Goal: Information Seeking & Learning: Learn about a topic

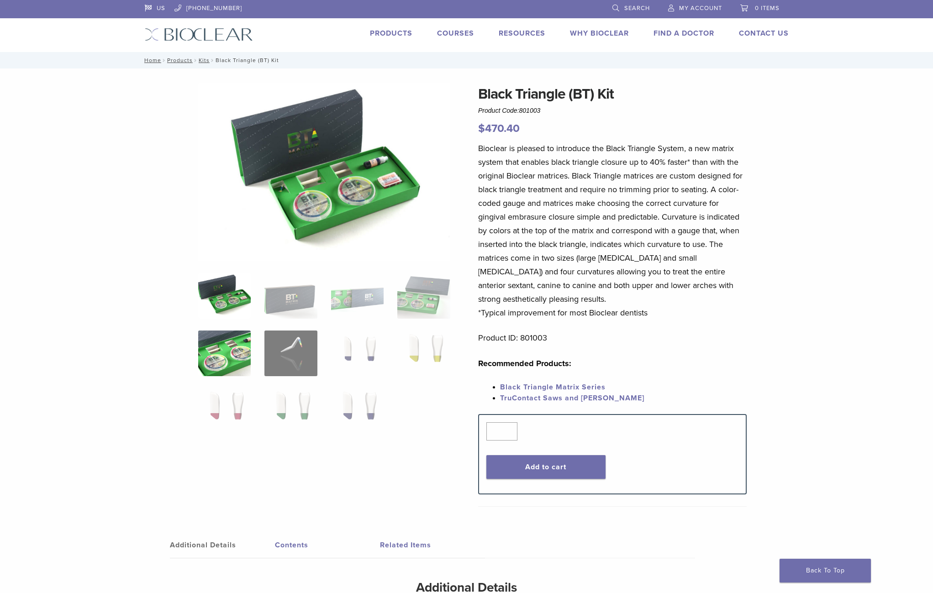
click at [228, 345] on img at bounding box center [224, 354] width 53 height 46
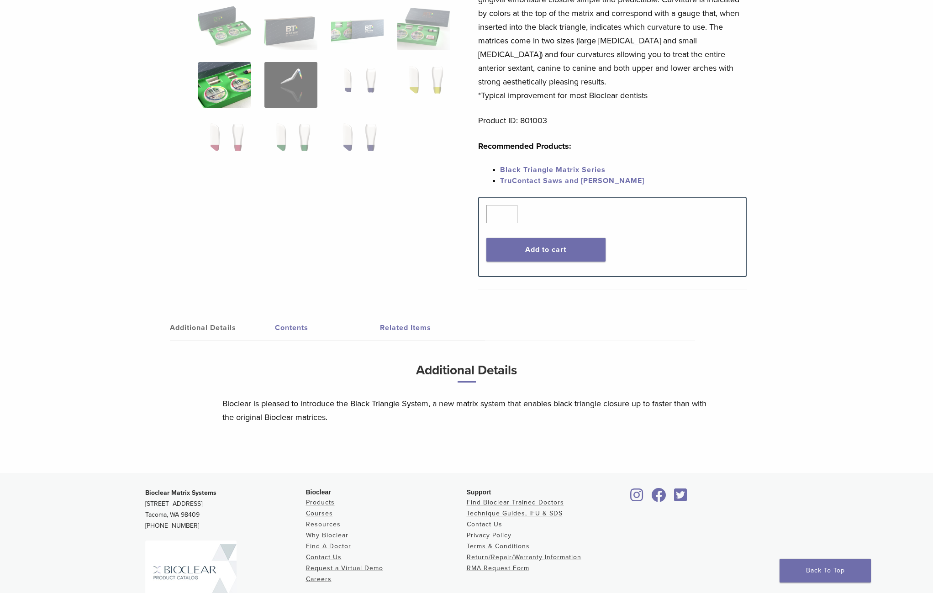
scroll to position [218, 0]
click at [293, 339] on link "Contents" at bounding box center [327, 327] width 105 height 26
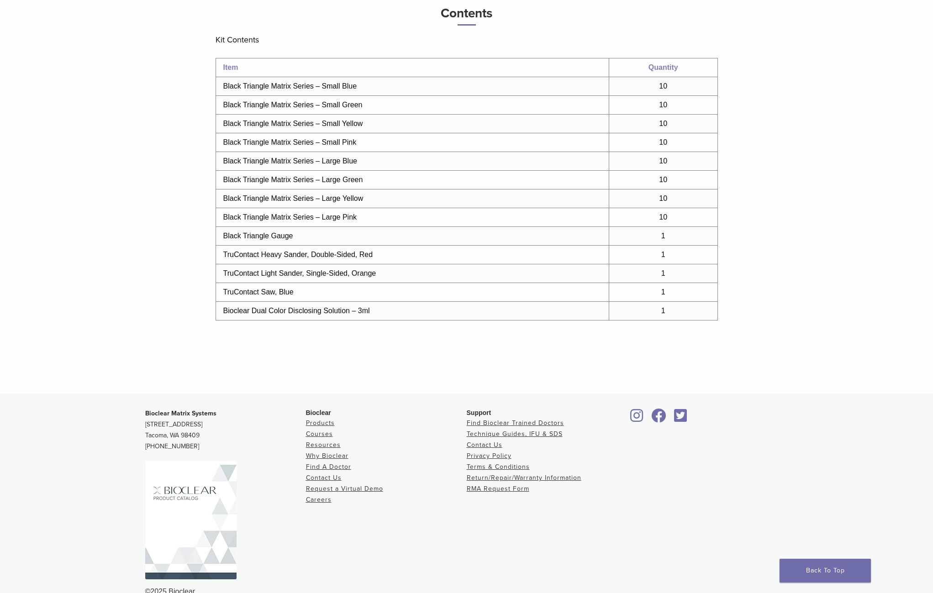
scroll to position [366, 0]
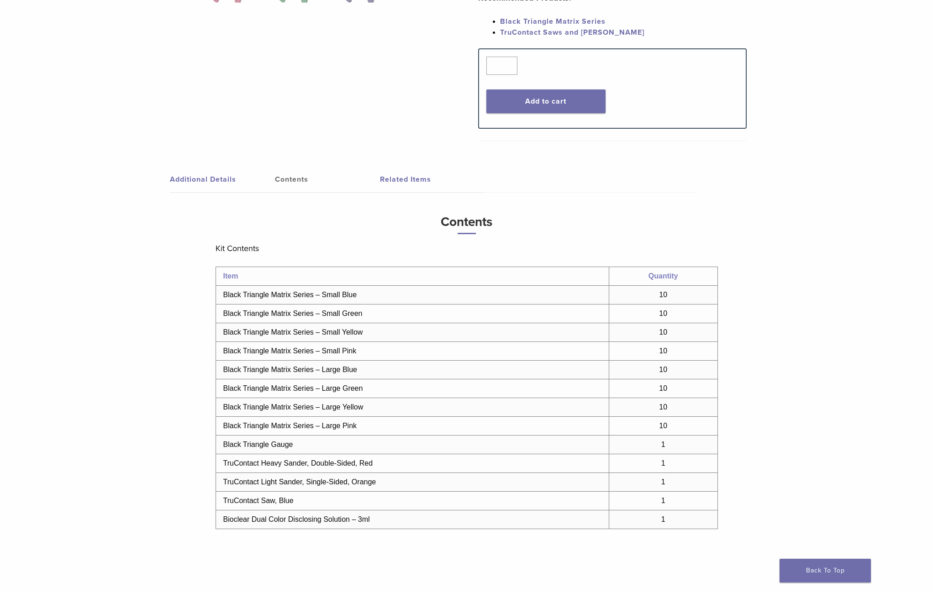
click at [395, 185] on link "Related Items" at bounding box center [432, 180] width 105 height 26
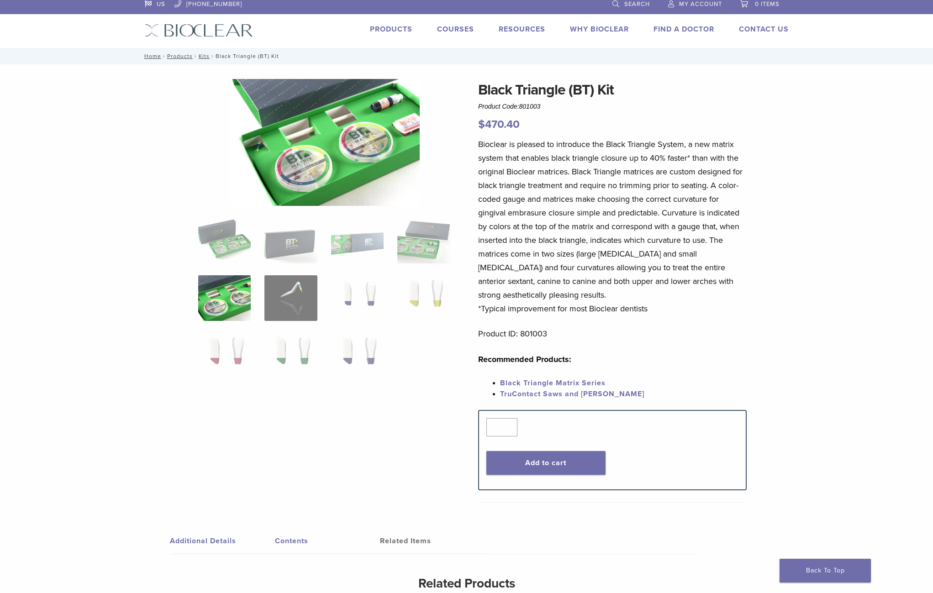
scroll to position [0, 0]
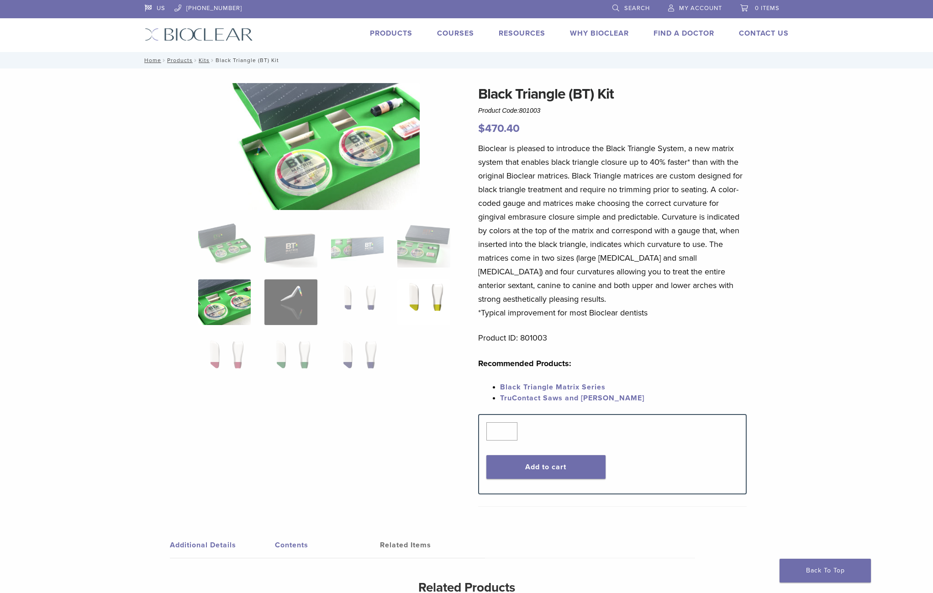
click at [419, 290] on img at bounding box center [423, 303] width 53 height 46
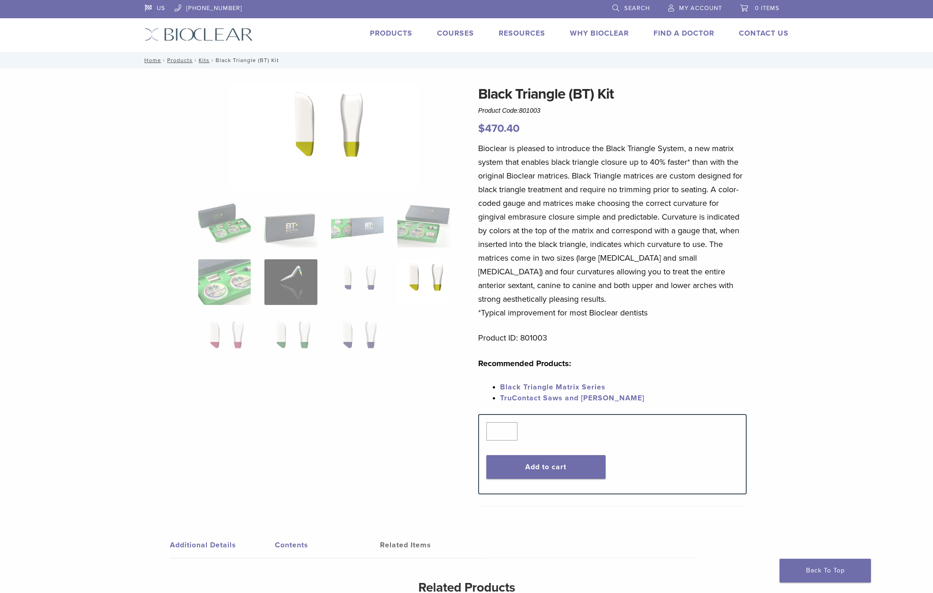
click at [433, 284] on img at bounding box center [423, 282] width 53 height 46
click at [441, 278] on img at bounding box center [423, 282] width 53 height 46
click at [278, 285] on img at bounding box center [290, 282] width 53 height 46
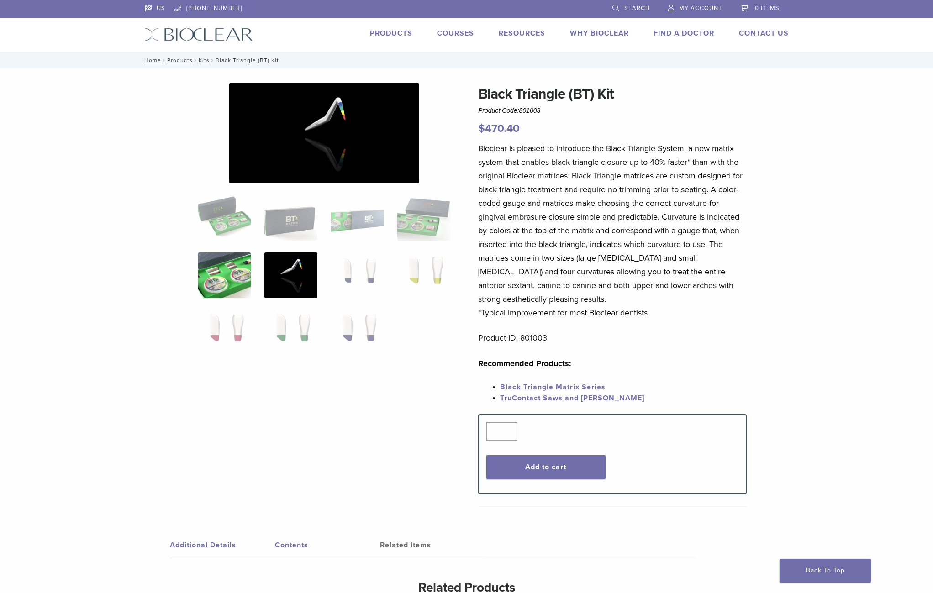
click at [227, 290] on img at bounding box center [224, 276] width 53 height 46
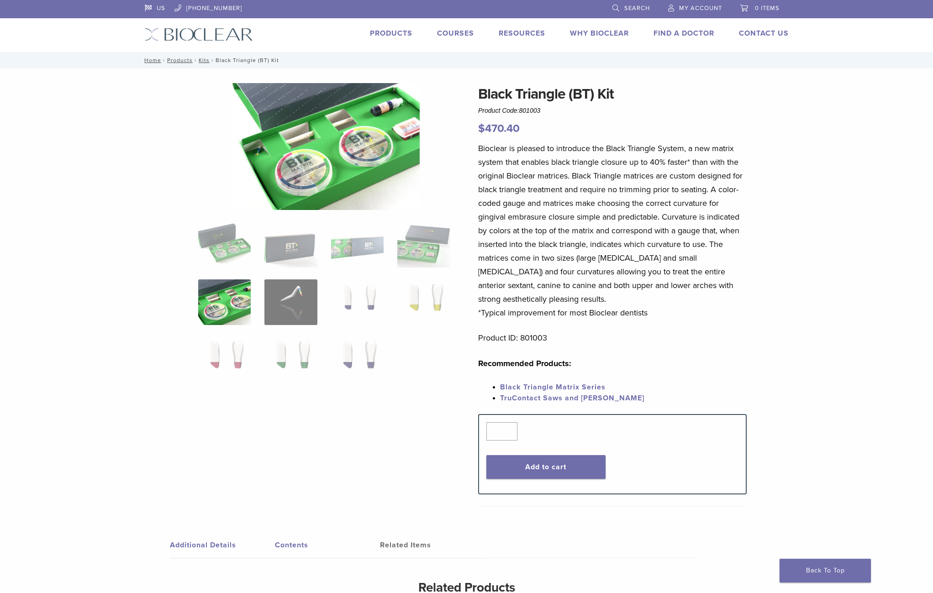
click at [547, 387] on link "Black Triangle Matrix Series" at bounding box center [553, 387] width 106 height 9
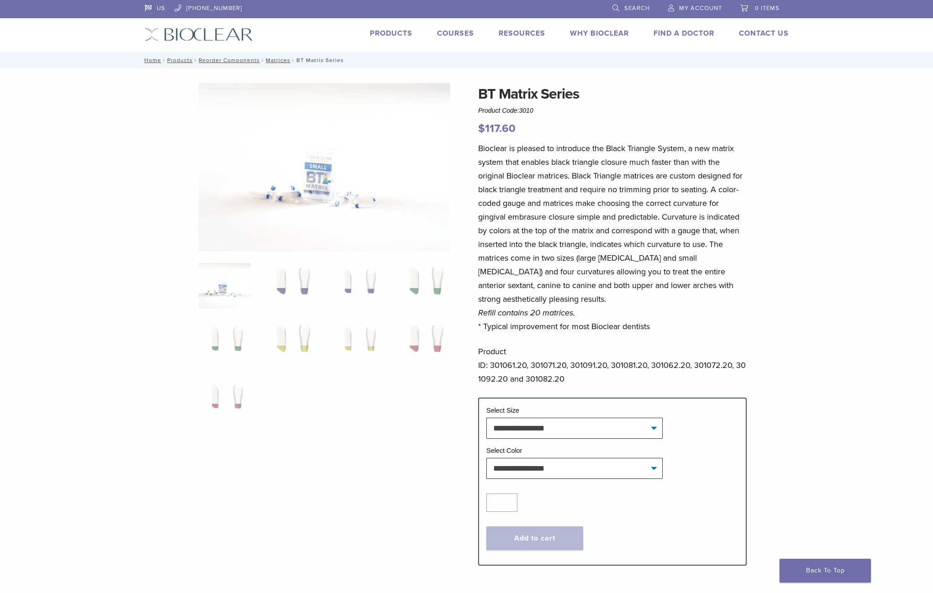
click at [606, 35] on link "Why Bioclear" at bounding box center [599, 33] width 59 height 9
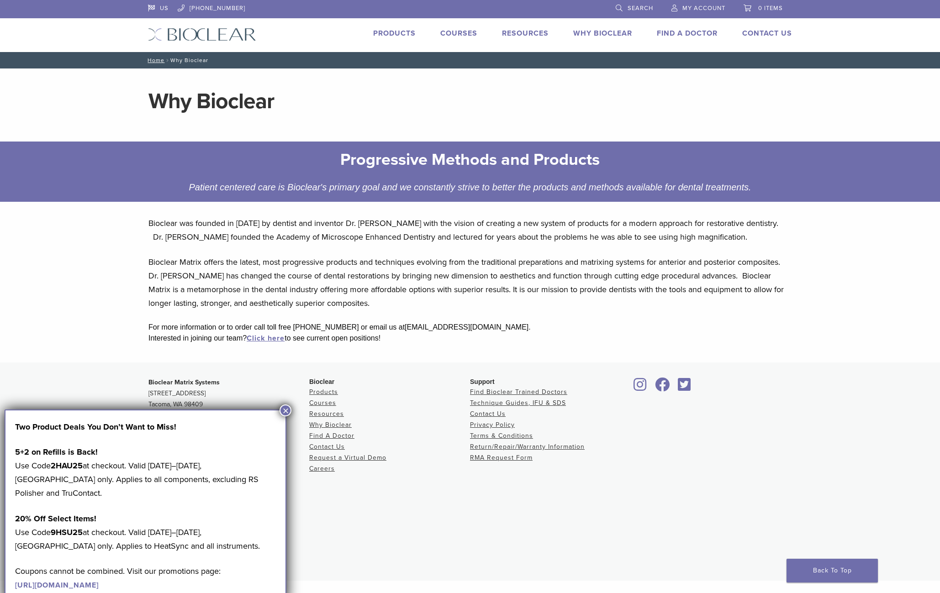
click at [286, 408] on button "×" at bounding box center [286, 411] width 12 height 12
